Goal: Obtain resource: Download file/media

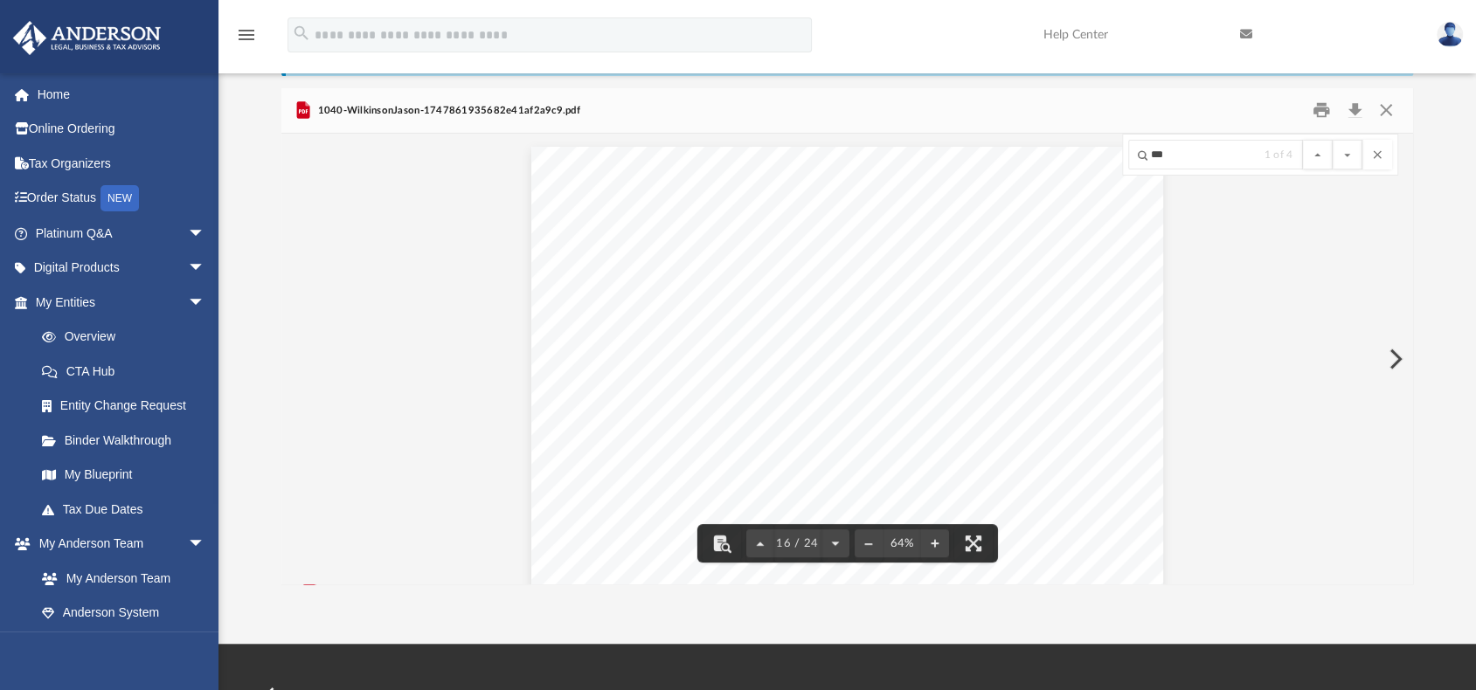
scroll to position [7103, 0]
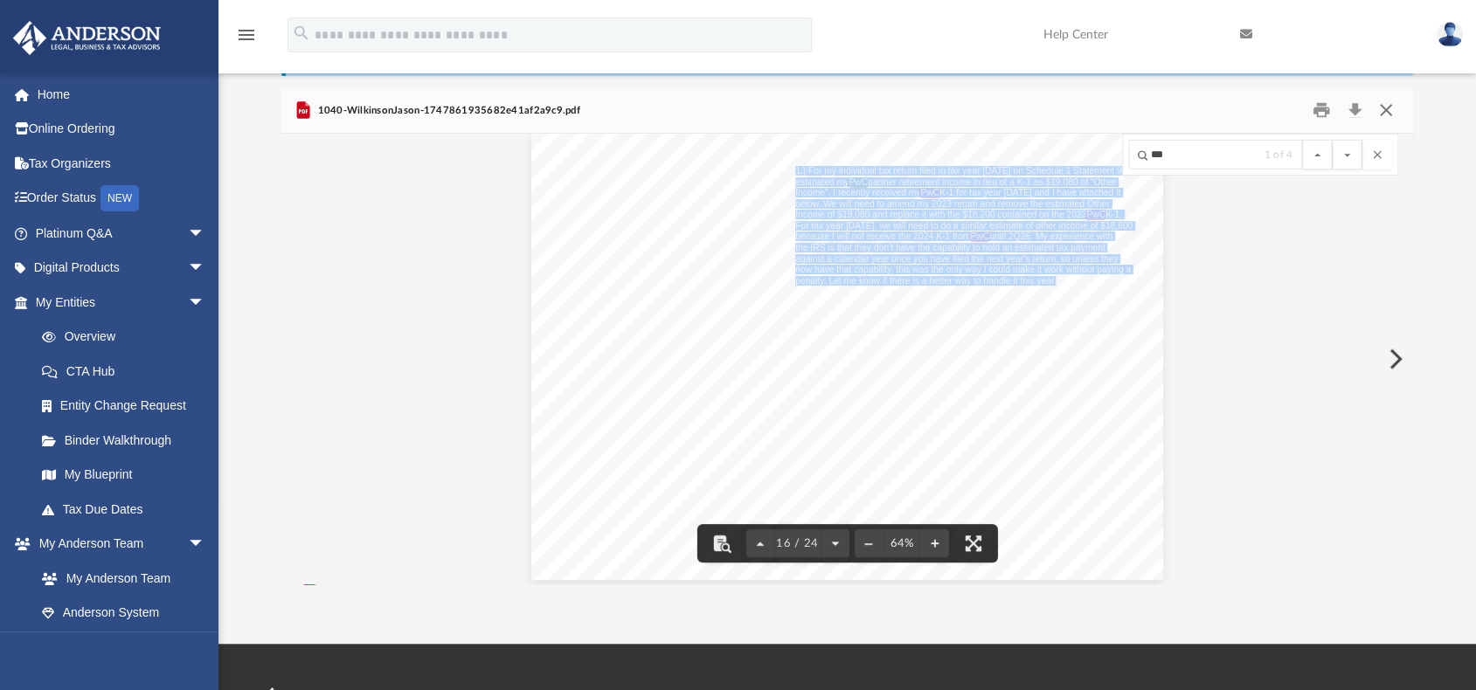
click at [1394, 109] on button "Close" at bounding box center [1385, 110] width 31 height 27
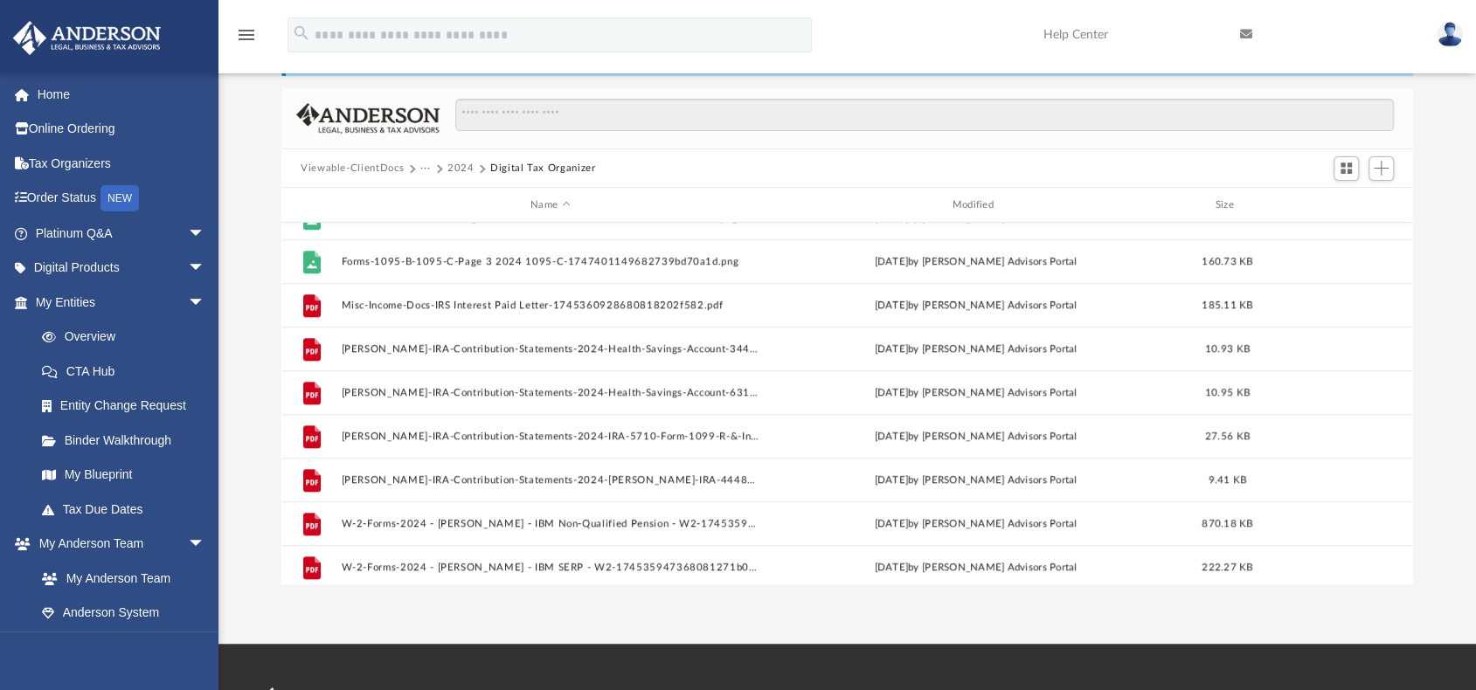
scroll to position [1048, 0]
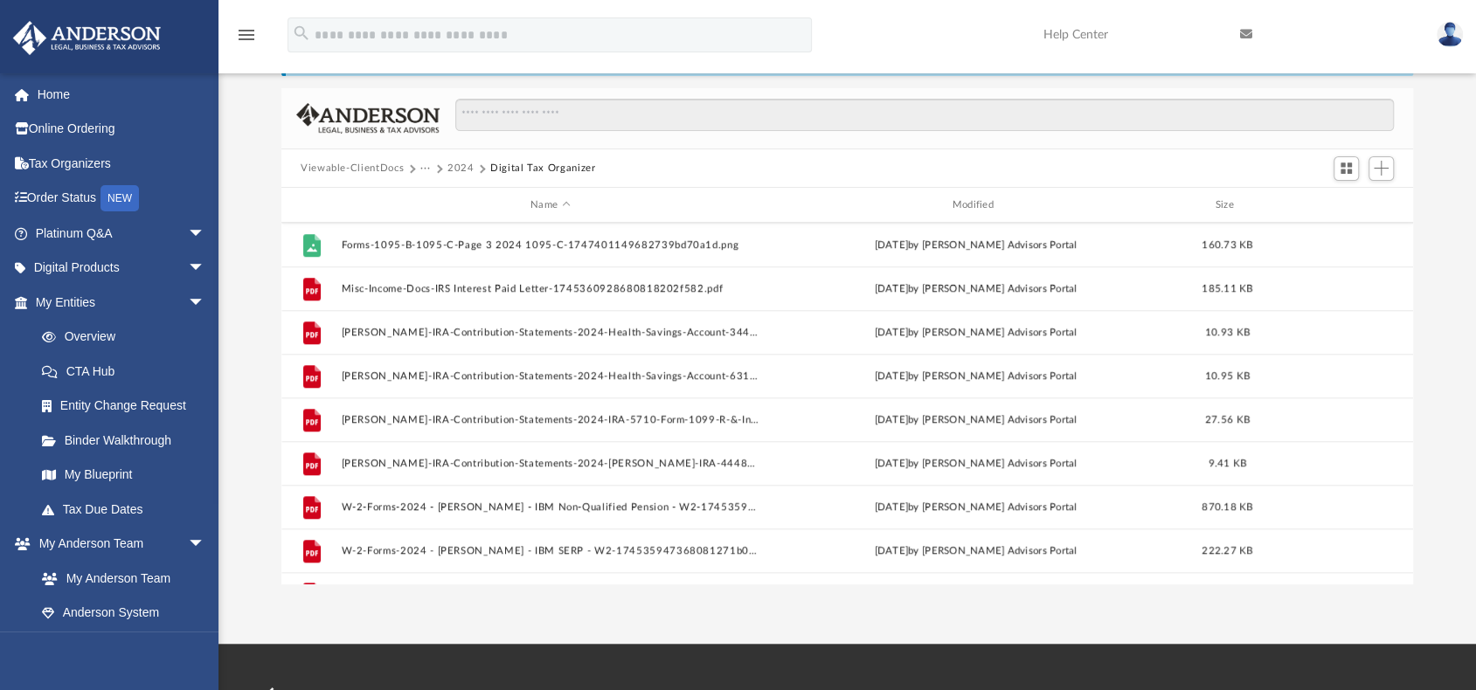
click at [460, 169] on button "2024" at bounding box center [460, 169] width 27 height 16
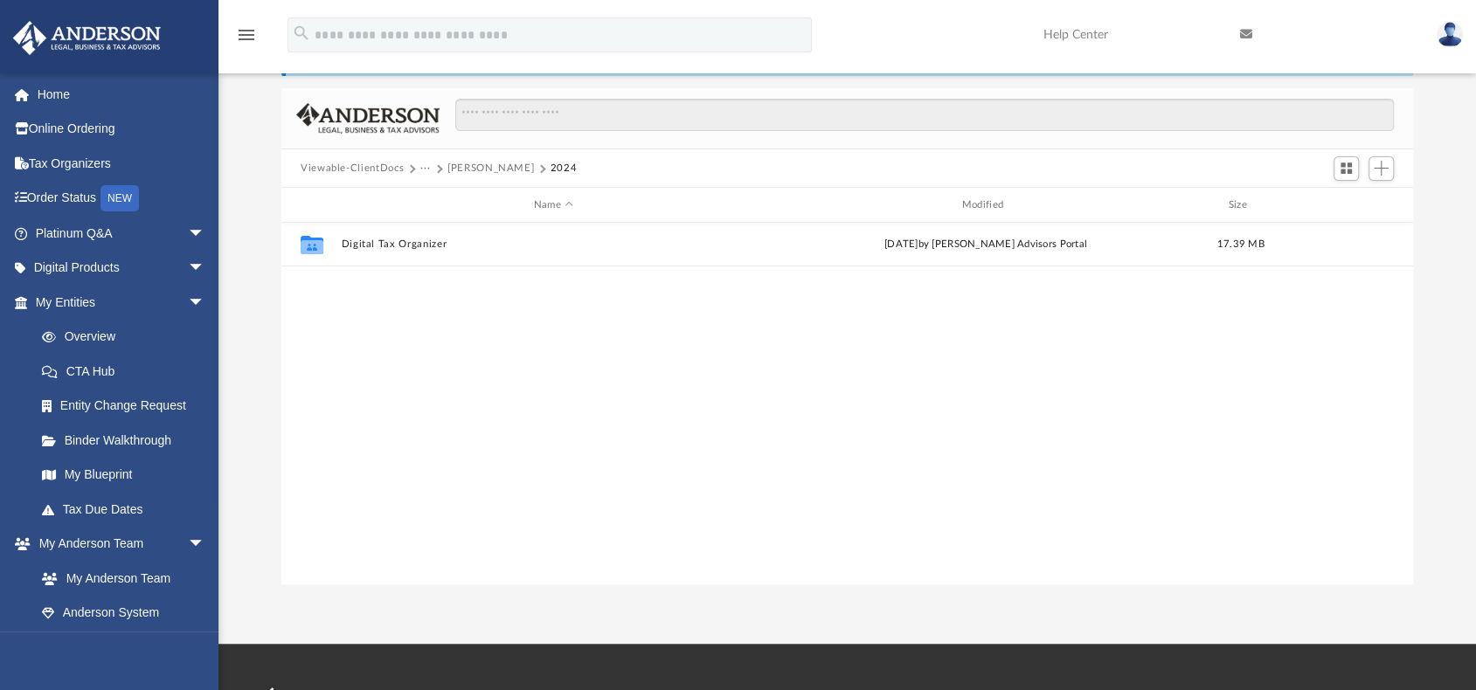
click at [462, 166] on button "[PERSON_NAME]" at bounding box center [490, 169] width 86 height 16
click at [430, 167] on button "Tax" at bounding box center [428, 169] width 17 height 16
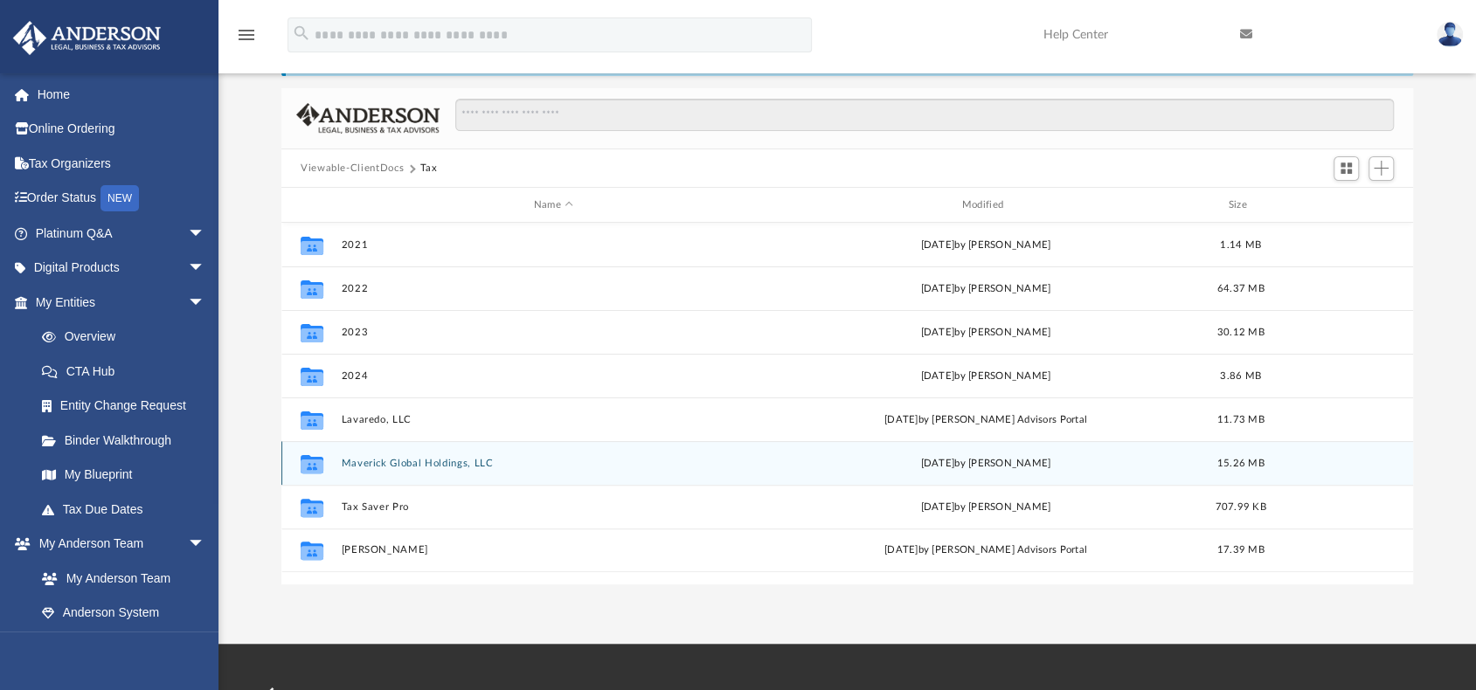
click at [387, 466] on button "Maverick Global Holdings, LLC" at bounding box center [553, 463] width 425 height 11
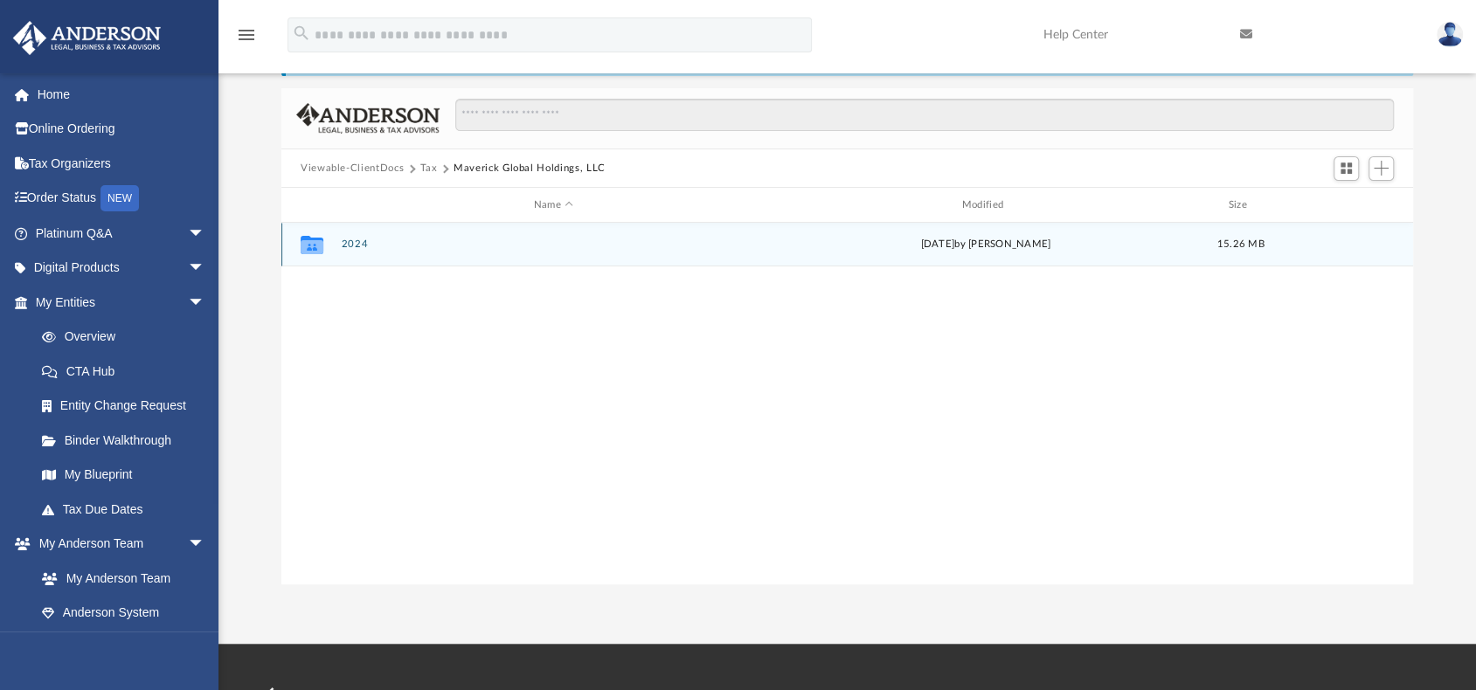
click at [353, 243] on button "2024" at bounding box center [553, 244] width 425 height 11
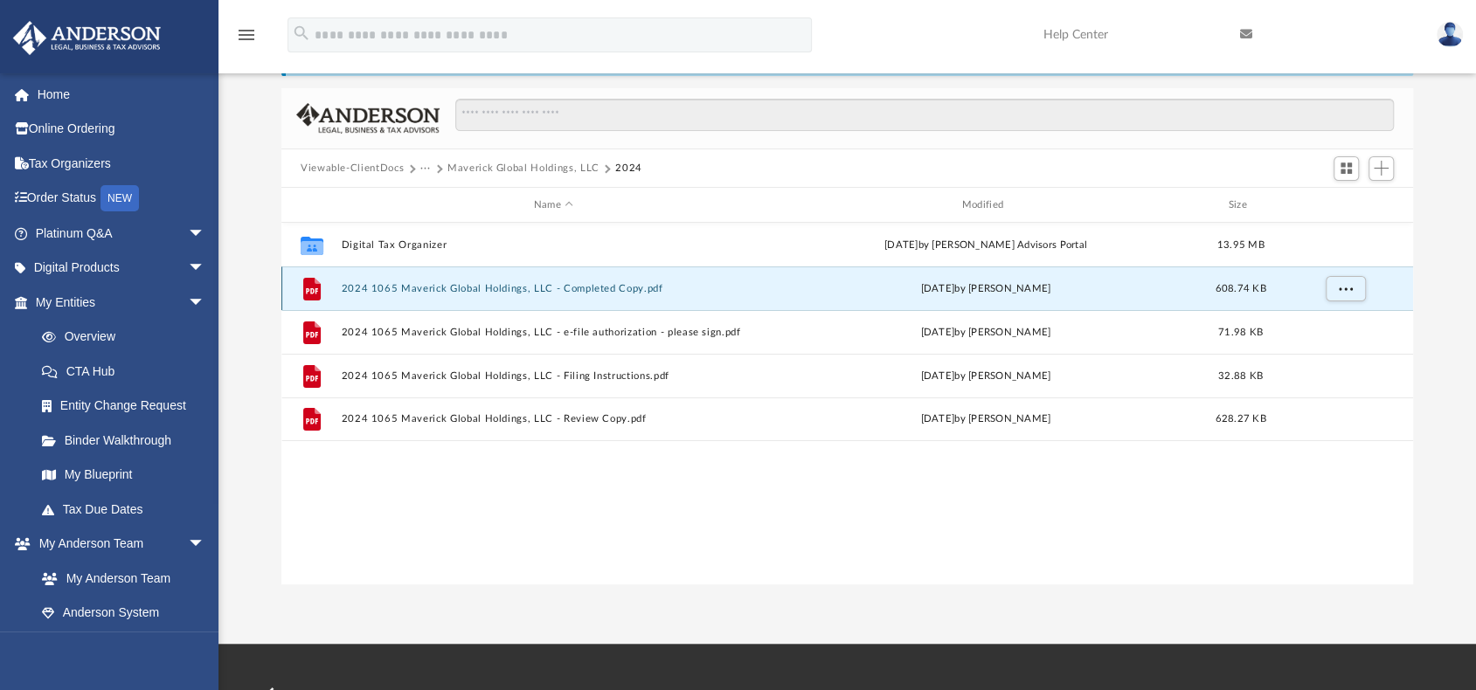
click at [393, 285] on button "2024 1065 Maverick Global Holdings, LLC - Completed Copy.pdf" at bounding box center [553, 288] width 425 height 11
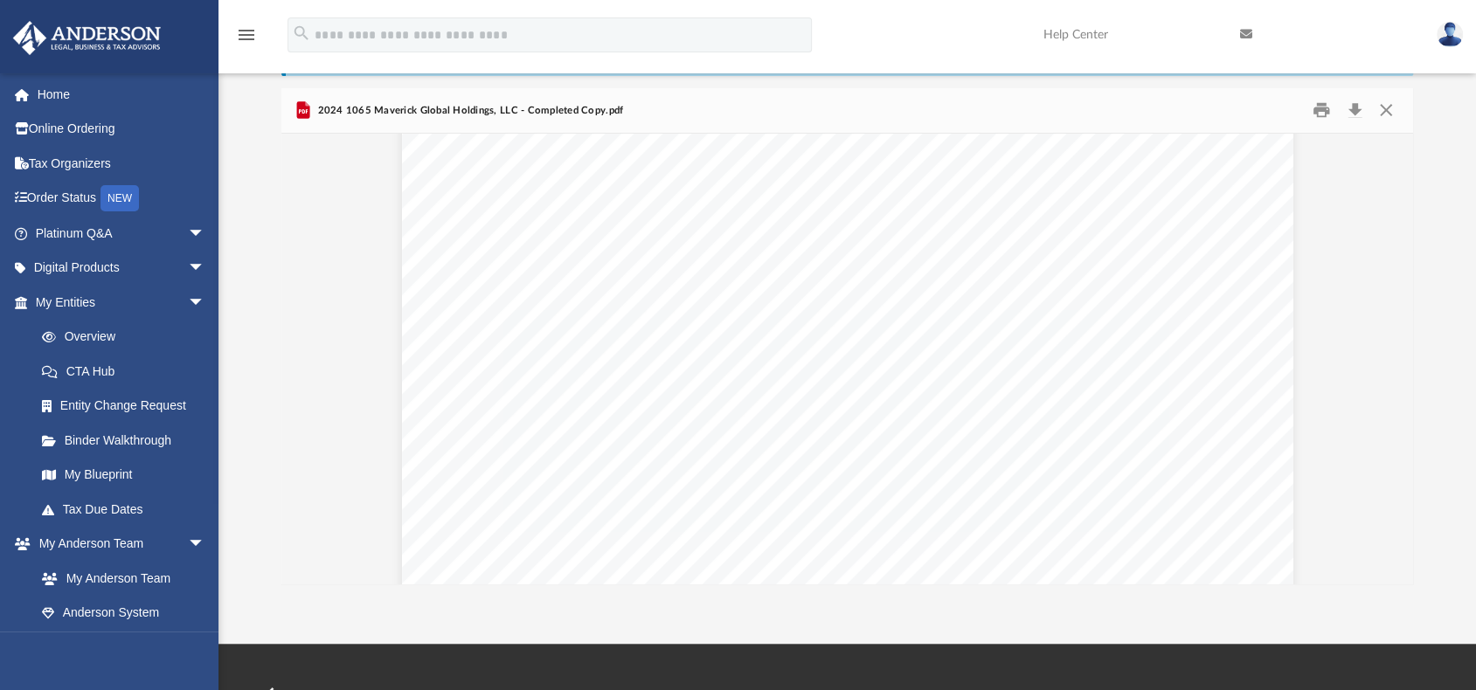
scroll to position [88934, 0]
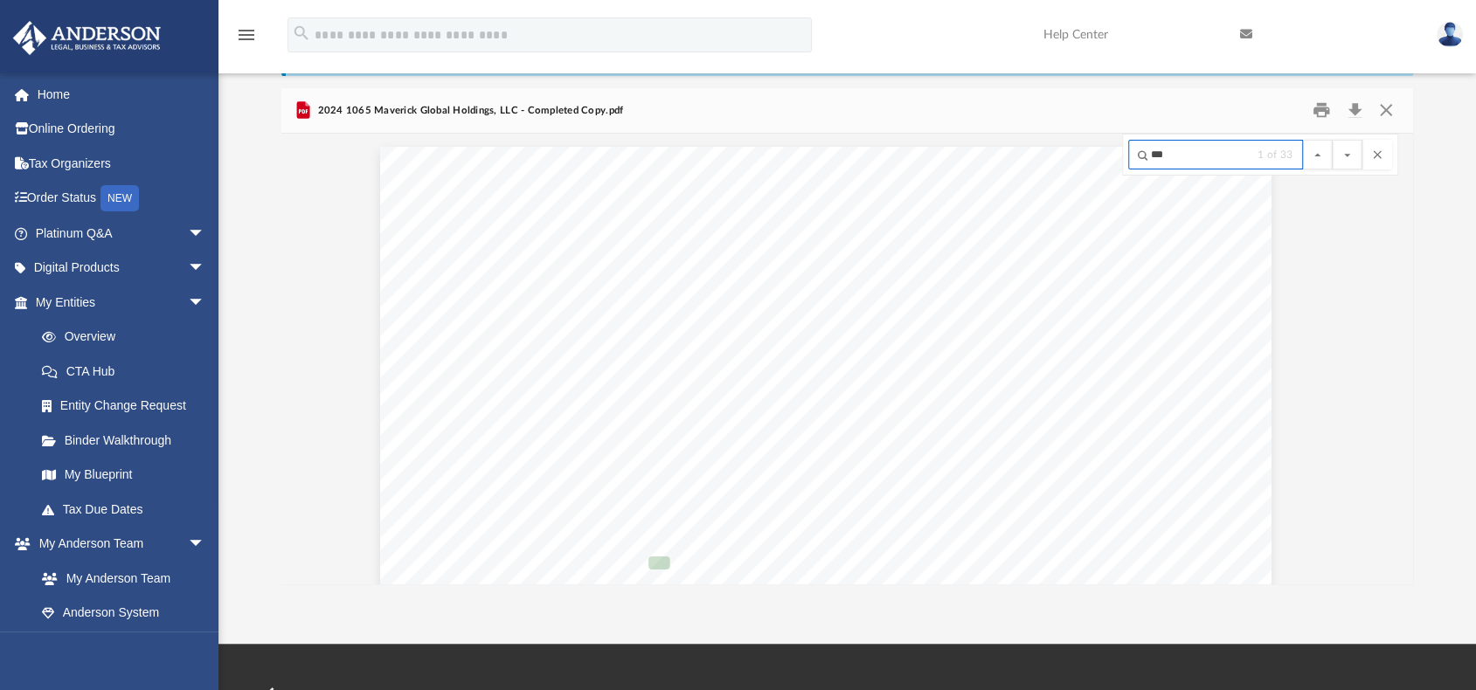
scroll to position [13353, 33]
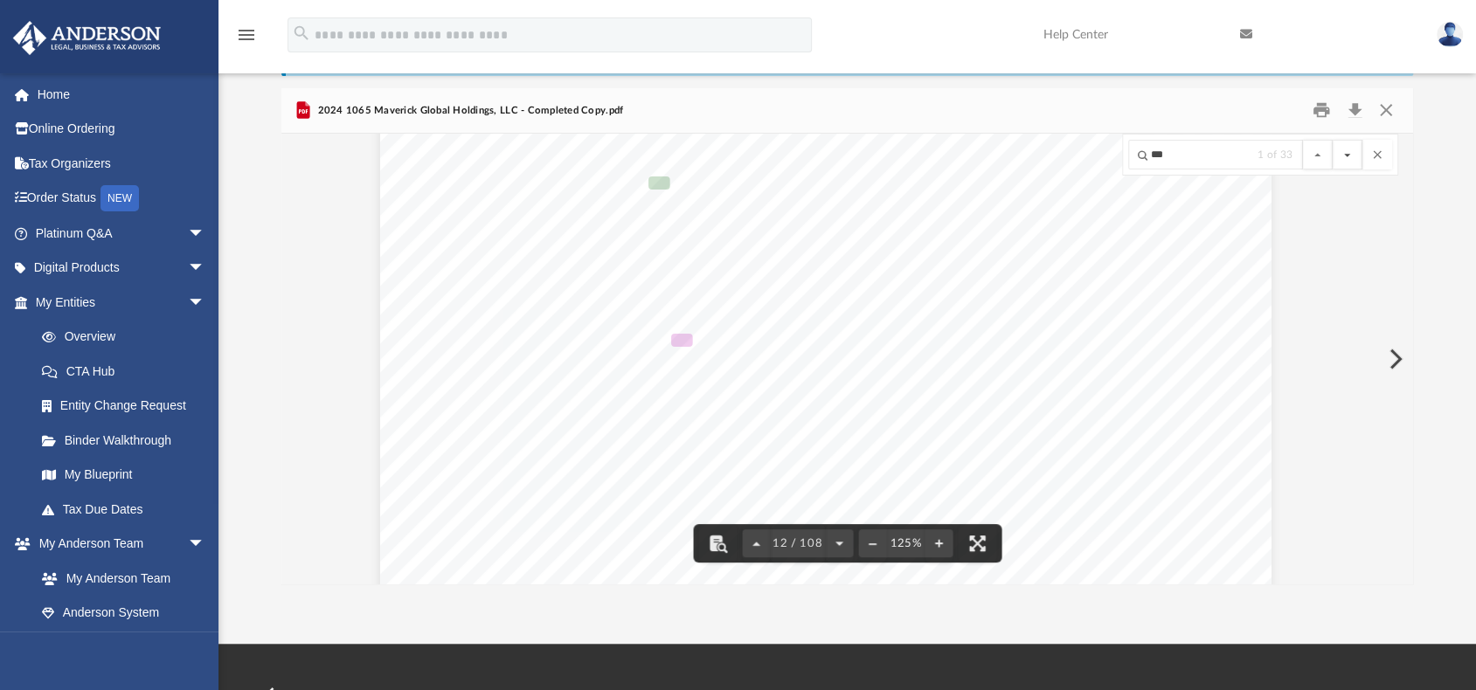
click at [1348, 153] on button "File preview" at bounding box center [1347, 155] width 30 height 30
drag, startPoint x: 1195, startPoint y: 155, endPoint x: 1188, endPoint y: 161, distance: 9.3
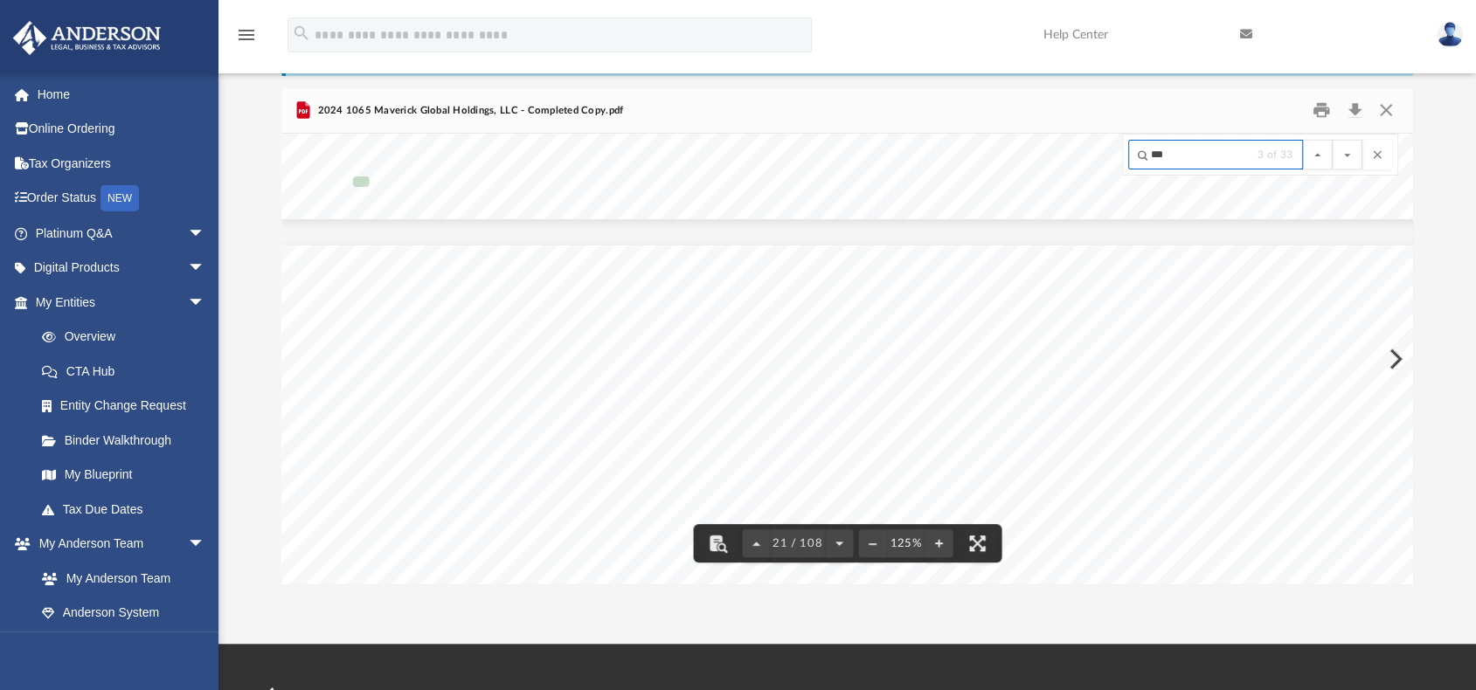
click at [1195, 155] on input "***" at bounding box center [1215, 155] width 175 height 30
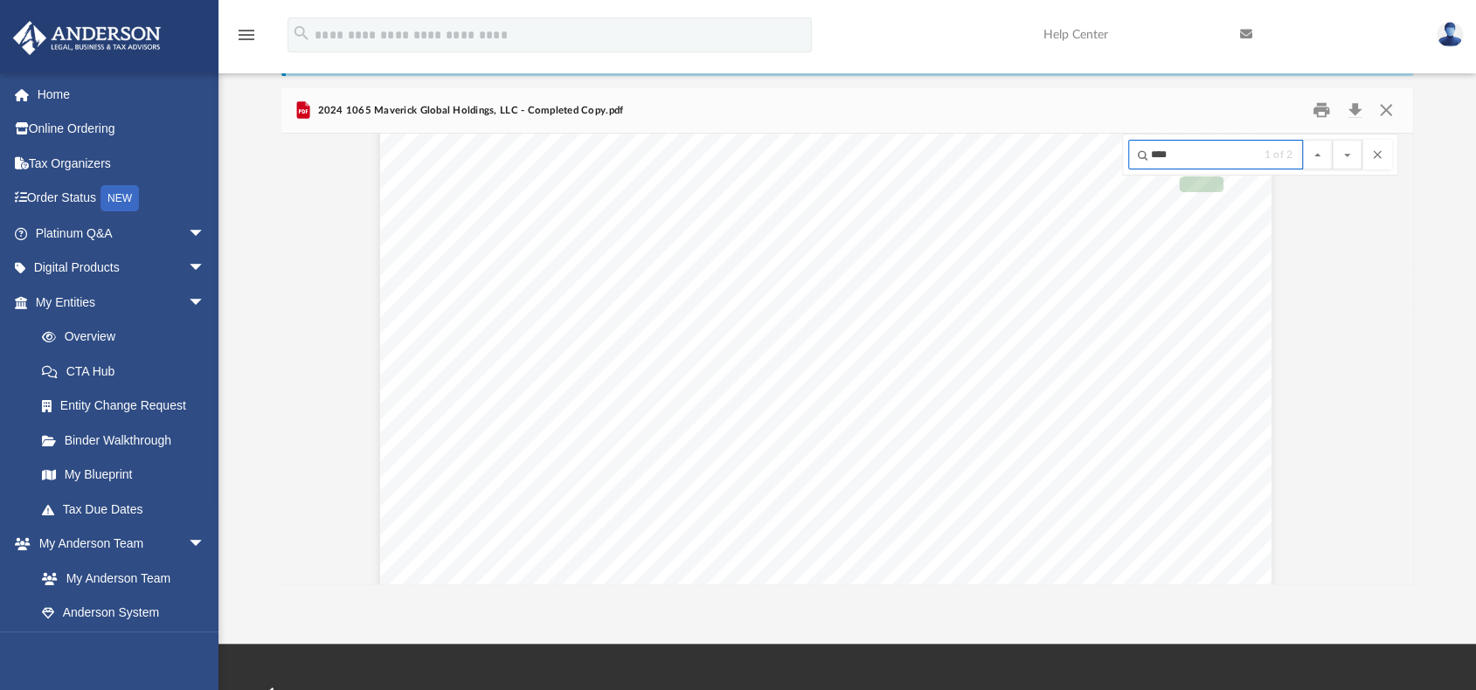
type input "***"
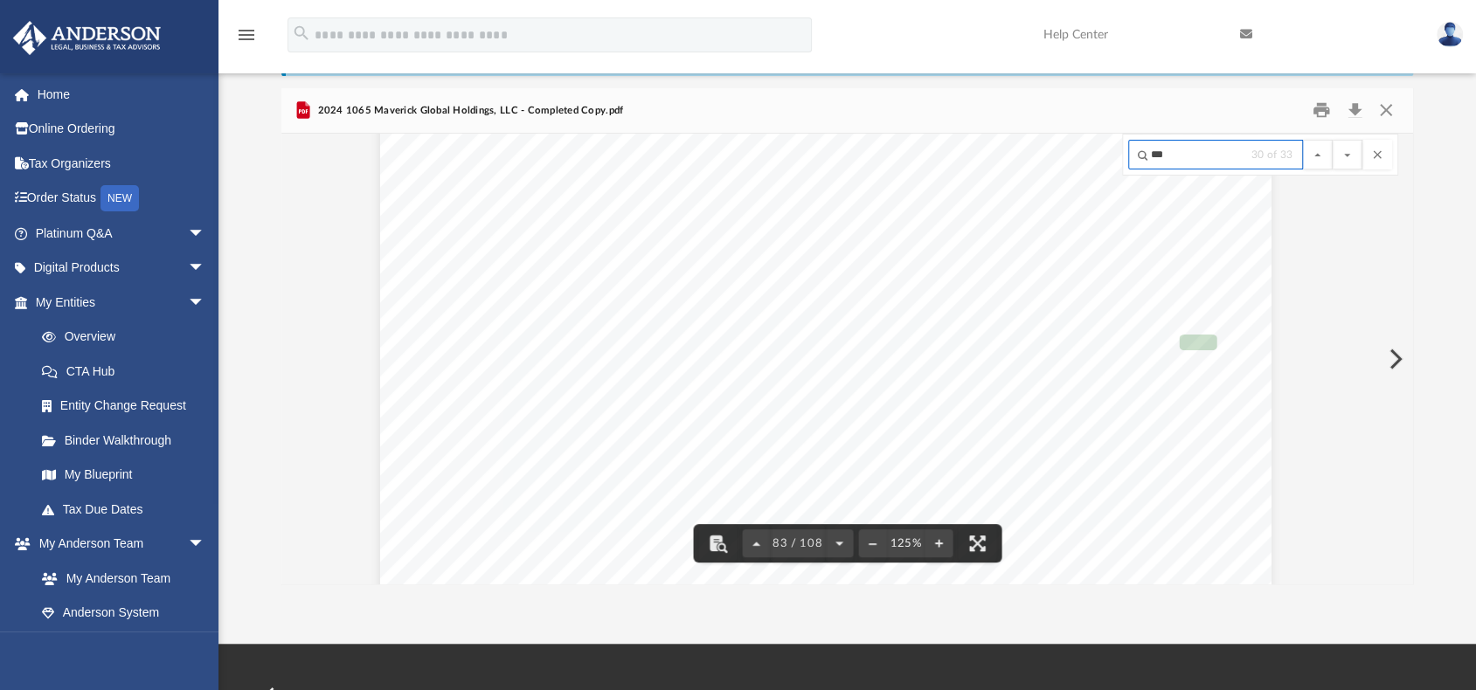
scroll to position [89805, 35]
click at [1338, 158] on button "File preview" at bounding box center [1347, 155] width 30 height 30
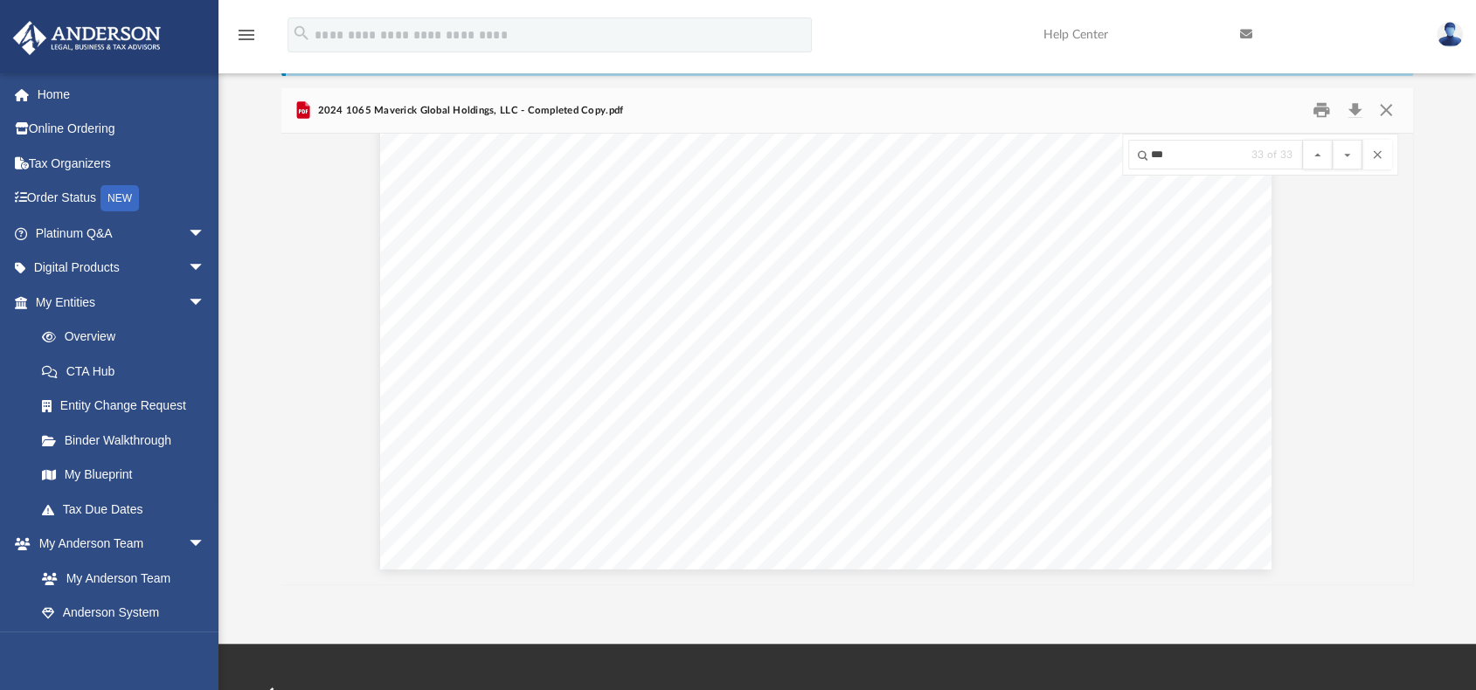
scroll to position [88926, 35]
